Goal: Task Accomplishment & Management: Complete application form

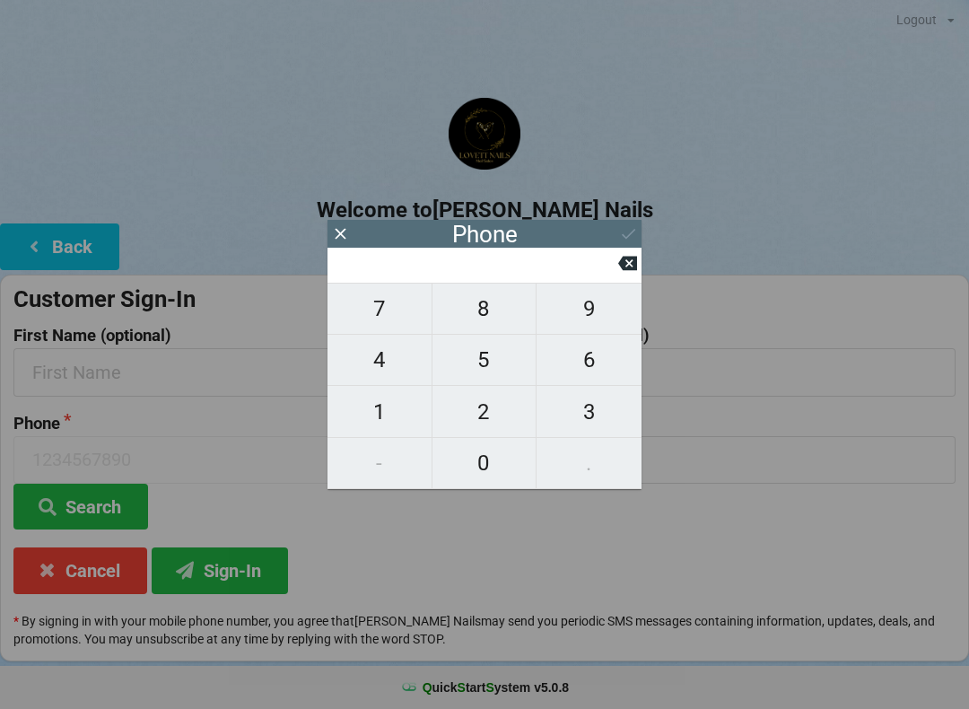
click at [492, 416] on span "2" at bounding box center [485, 412] width 104 height 38
type input "2"
click at [486, 328] on span "8" at bounding box center [485, 309] width 104 height 38
type input "28"
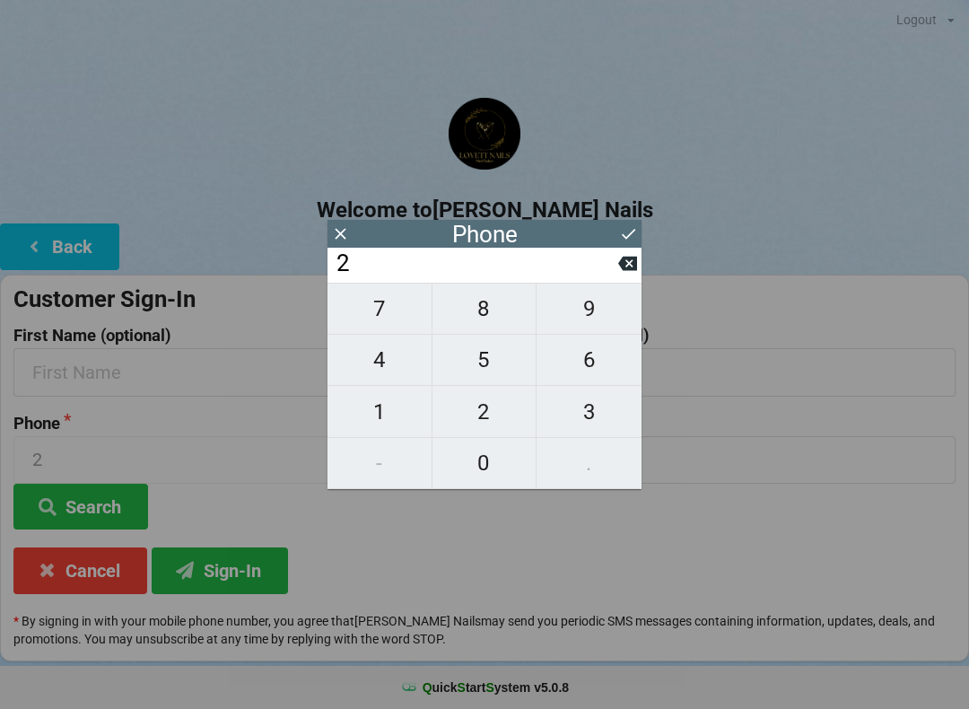
type input "28"
click at [399, 424] on span "1" at bounding box center [380, 412] width 104 height 38
type input "281"
click at [388, 357] on span "4" at bounding box center [380, 360] width 104 height 38
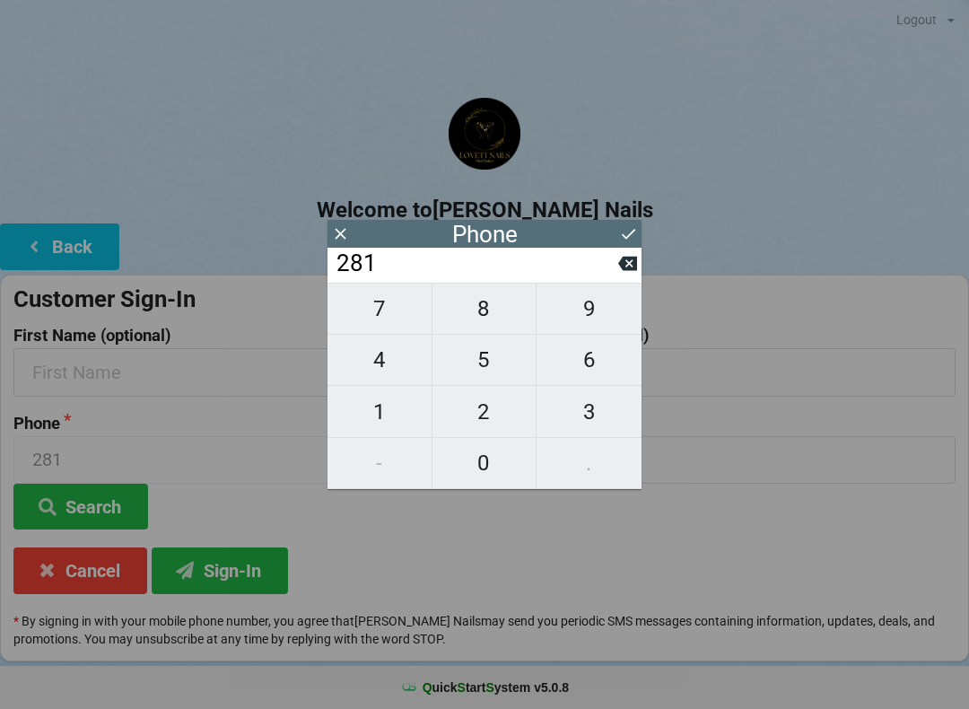
type input "2814"
click at [592, 365] on span "6" at bounding box center [589, 360] width 105 height 38
type input "28146"
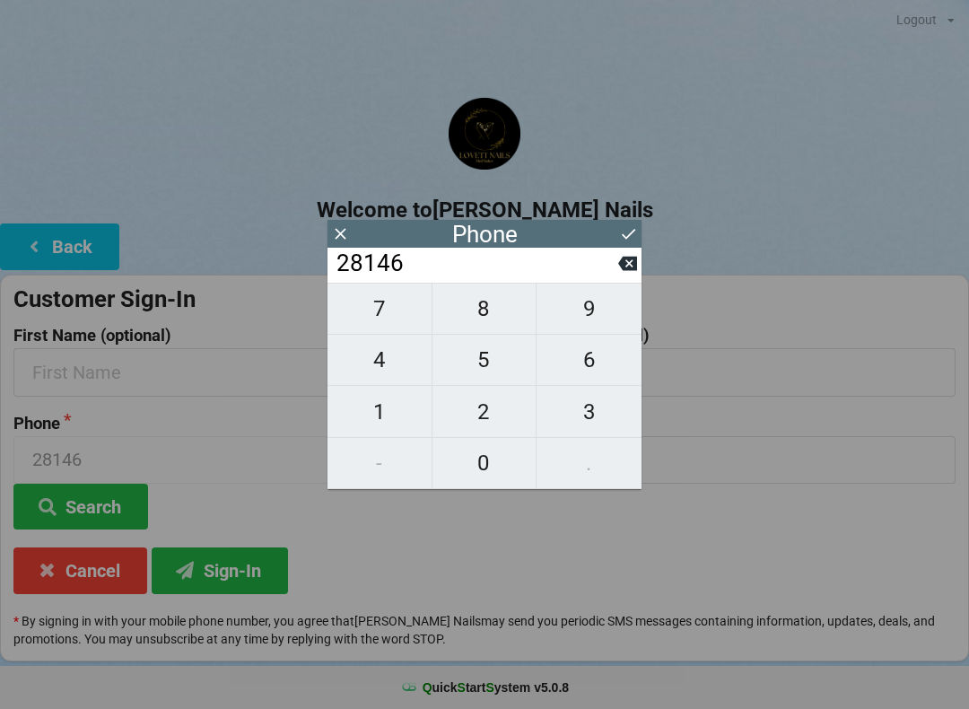
click at [376, 321] on span "7" at bounding box center [380, 309] width 104 height 38
type input "281467"
click at [595, 363] on span "6" at bounding box center [589, 360] width 105 height 38
type input "2814676"
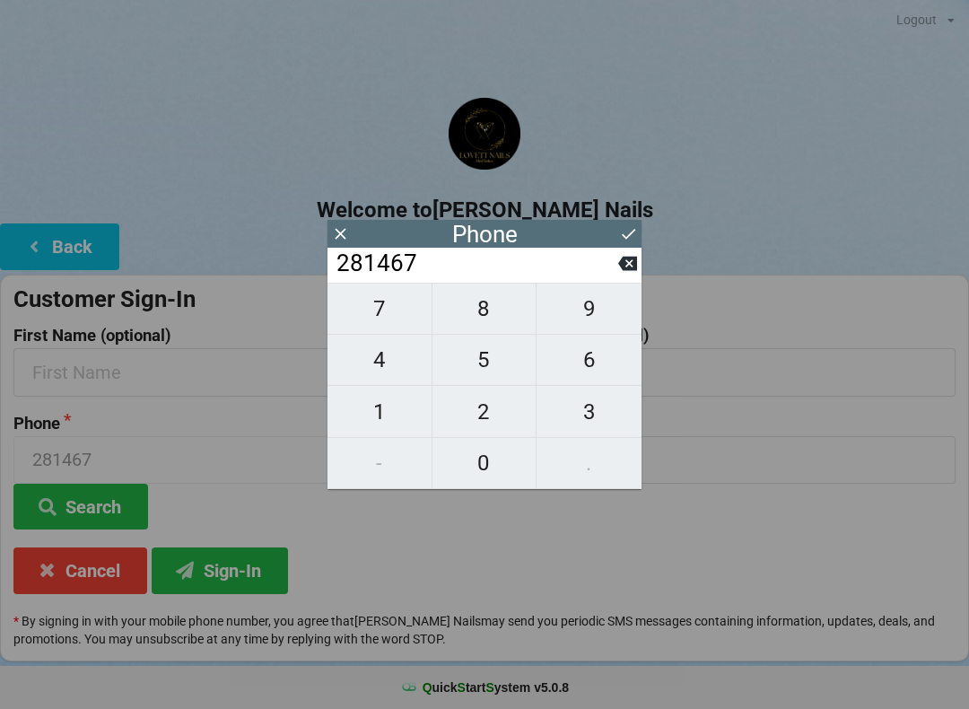
type input "2814676"
click at [495, 322] on span "8" at bounding box center [485, 309] width 104 height 38
type input "28146768"
click at [372, 428] on span "1" at bounding box center [380, 412] width 104 height 38
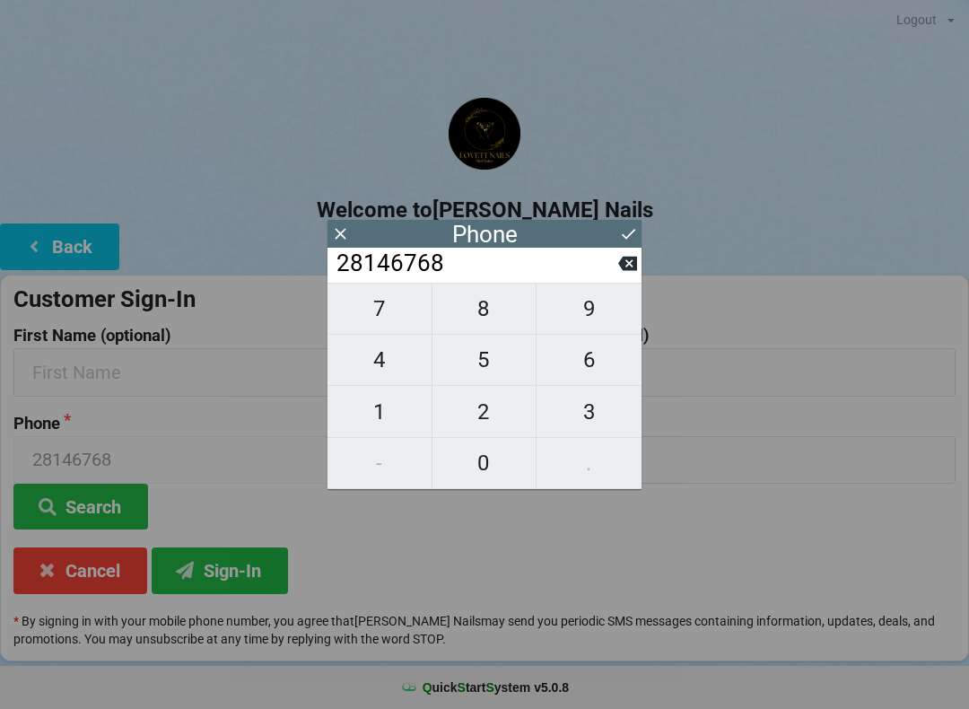
type input "281467681"
click at [605, 317] on span "9" at bounding box center [589, 309] width 105 height 38
type input "2814676819"
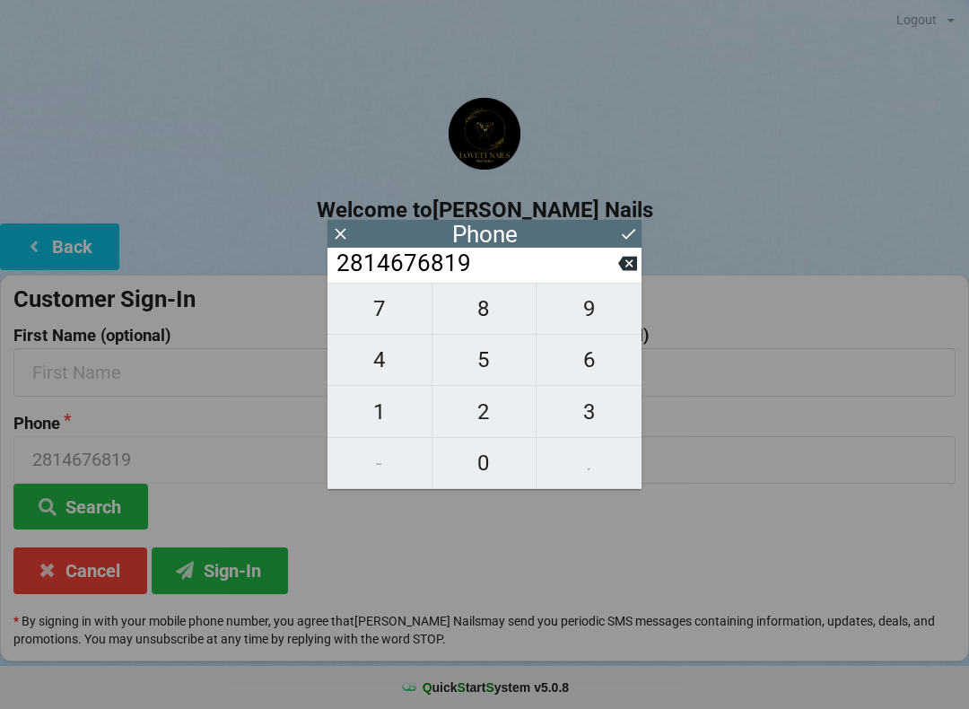
click at [621, 238] on icon at bounding box center [628, 233] width 19 height 19
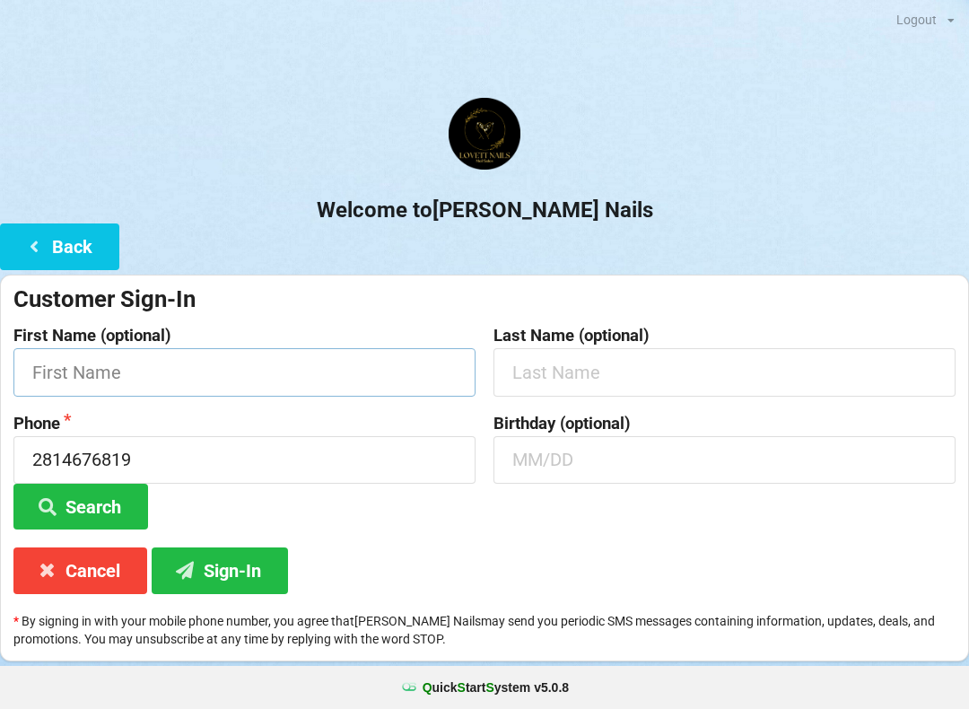
click at [396, 379] on input "text" at bounding box center [244, 372] width 462 height 48
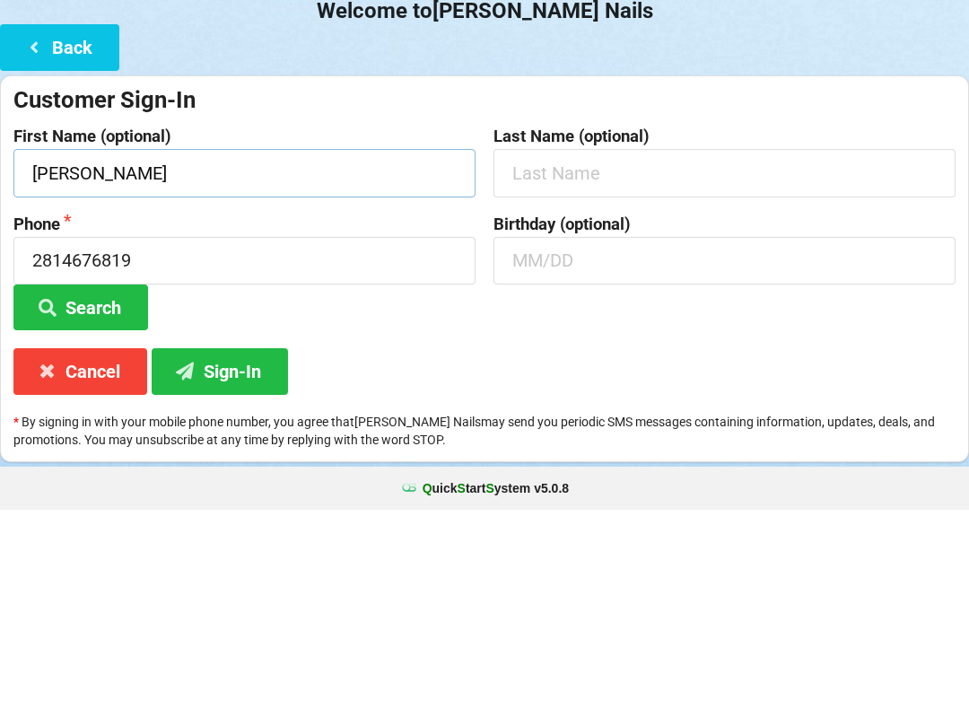
type input "[PERSON_NAME]"
click at [683, 348] on input "text" at bounding box center [725, 372] width 462 height 48
click at [133, 484] on button "Search" at bounding box center [80, 507] width 135 height 46
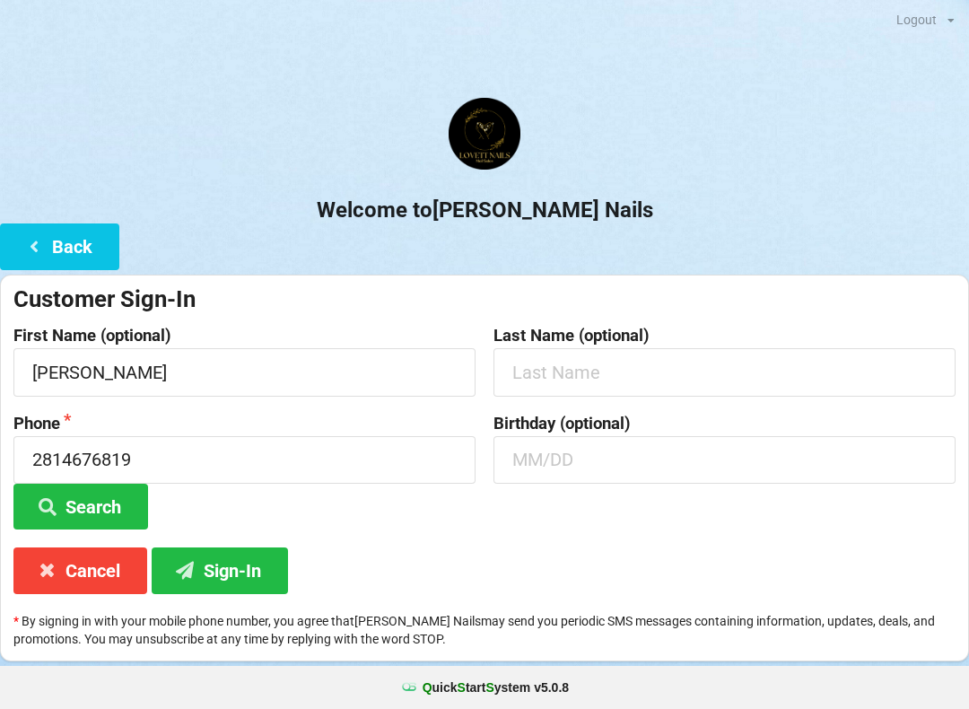
click at [240, 587] on button "Sign-In" at bounding box center [220, 570] width 136 height 46
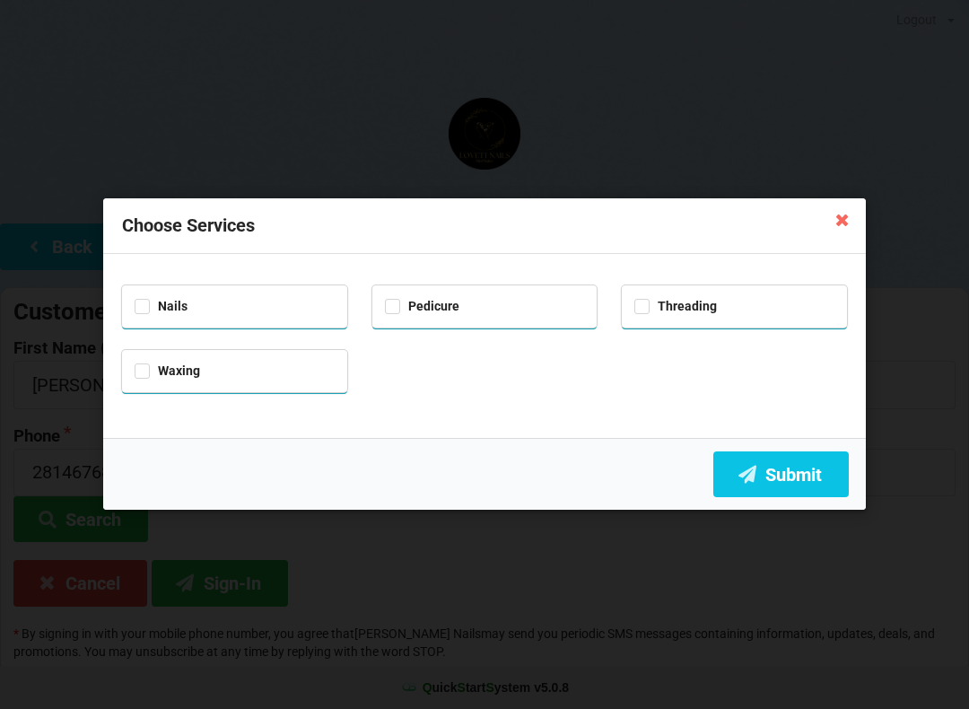
click at [316, 288] on div "Nails" at bounding box center [234, 306] width 225 height 42
checkbox input "true"
click at [449, 299] on label "Pedicure" at bounding box center [422, 306] width 74 height 15
checkbox input "true"
click at [784, 472] on button "Submit" at bounding box center [782, 474] width 136 height 46
